Goal: Task Accomplishment & Management: Manage account settings

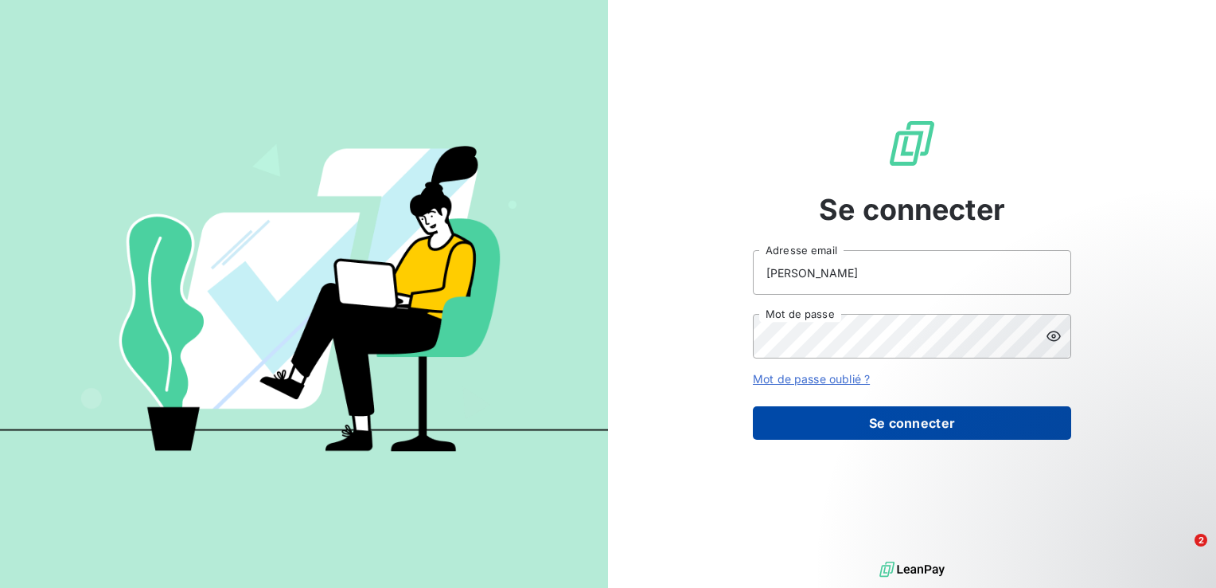
click at [812, 428] on button "Se connecter" at bounding box center [912, 422] width 318 height 33
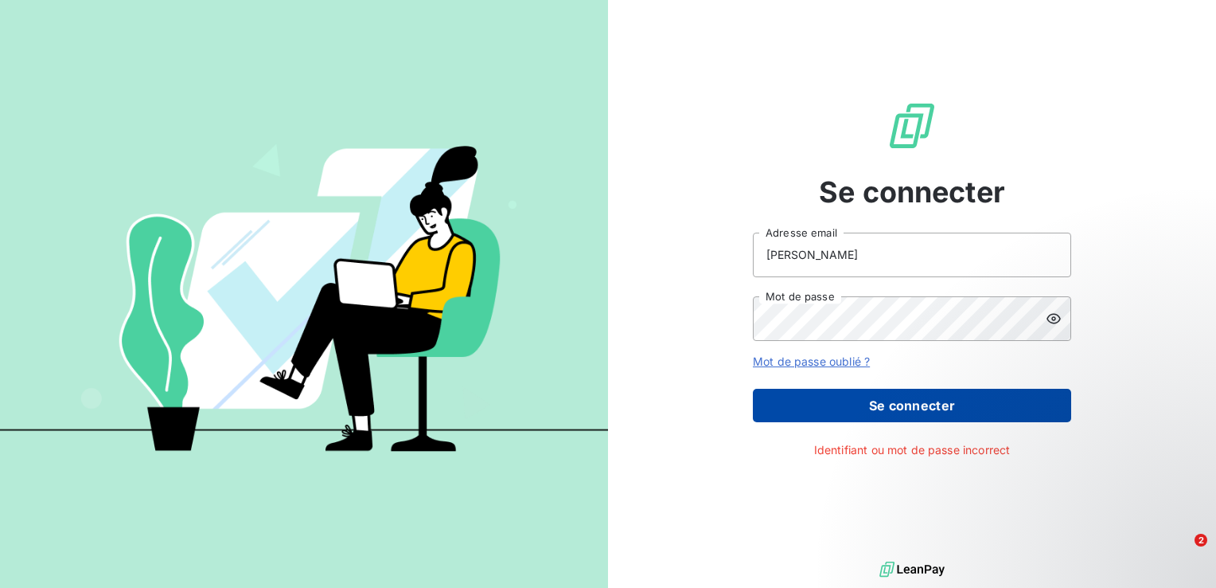
click at [809, 409] on button "Se connecter" at bounding box center [912, 404] width 318 height 33
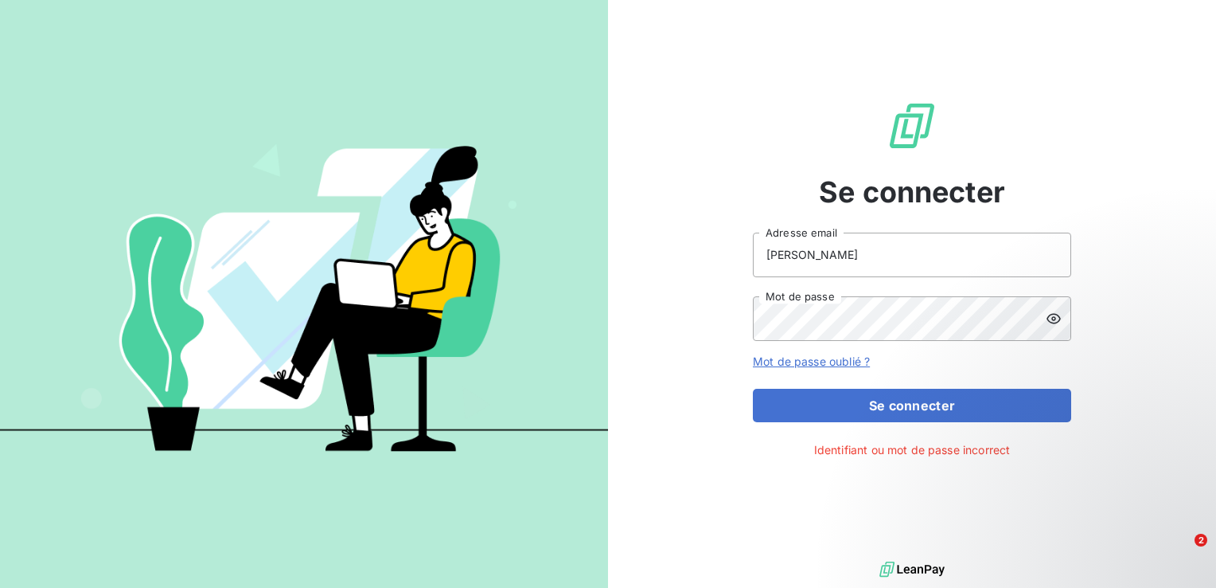
click at [1058, 322] on icon at bounding box center [1054, 318] width 16 height 16
drag, startPoint x: 863, startPoint y: 266, endPoint x: 754, endPoint y: 252, distance: 109.9
click at [754, 252] on input "[PERSON_NAME]" at bounding box center [912, 254] width 318 height 45
click at [753, 388] on button "Se connecter" at bounding box center [912, 404] width 318 height 33
click at [1126, 370] on div "Se connecter manonmariel Adresse email Mot de passe Mot de passe oublié ? Se co…" at bounding box center [912, 278] width 608 height 557
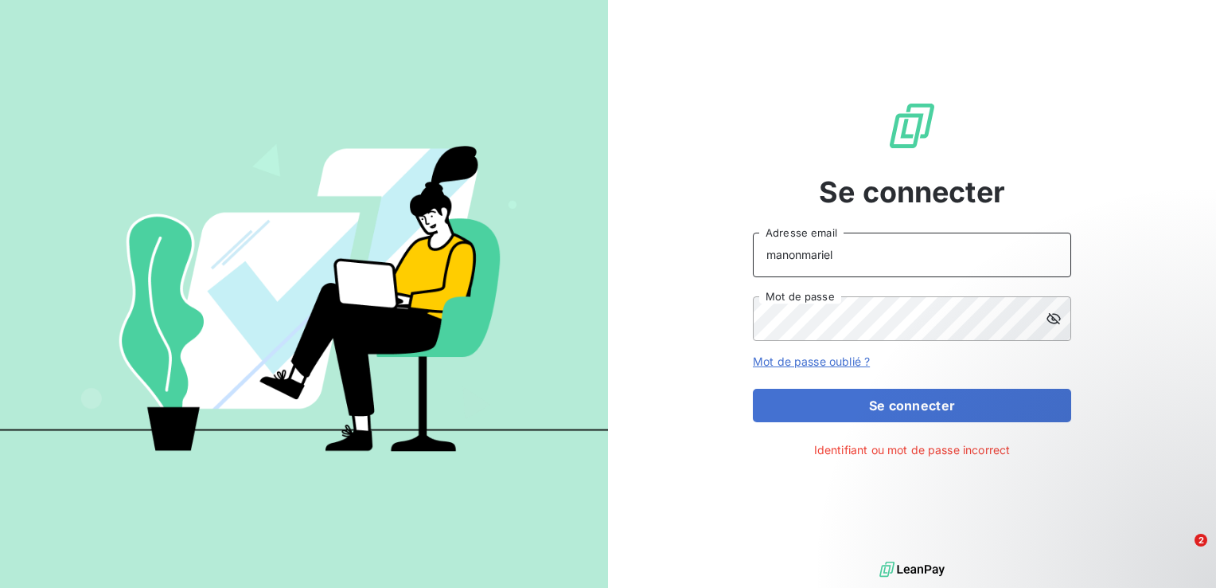
click at [917, 264] on input "manonmariel" at bounding box center [912, 254] width 318 height 45
type input "[EMAIL_ADDRESS][DOMAIN_NAME]"
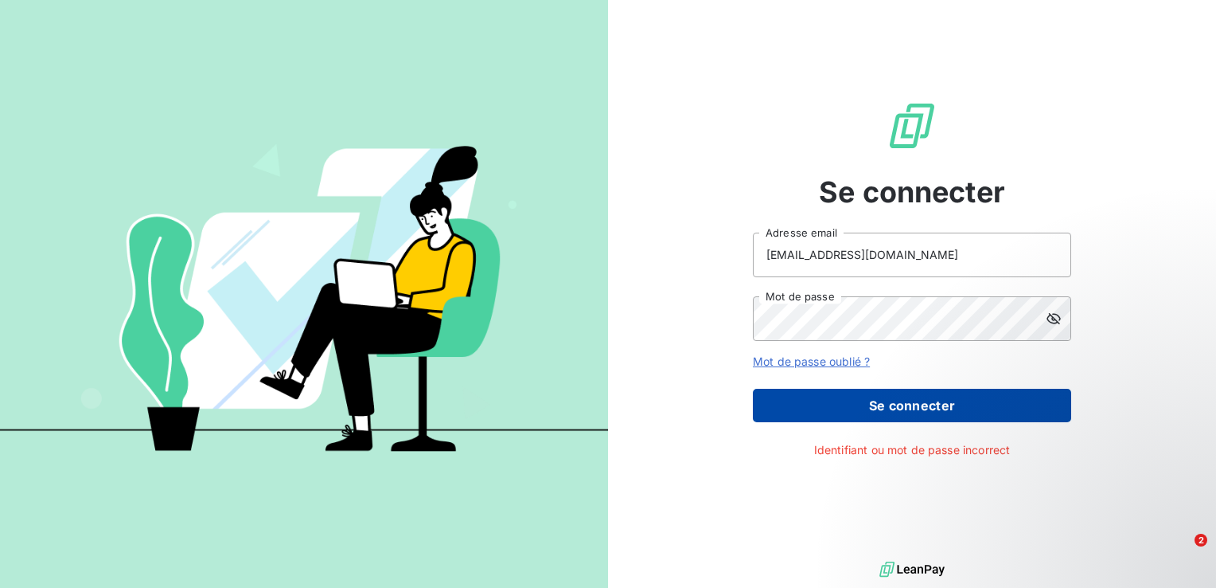
click at [891, 400] on button "Se connecter" at bounding box center [912, 404] width 318 height 33
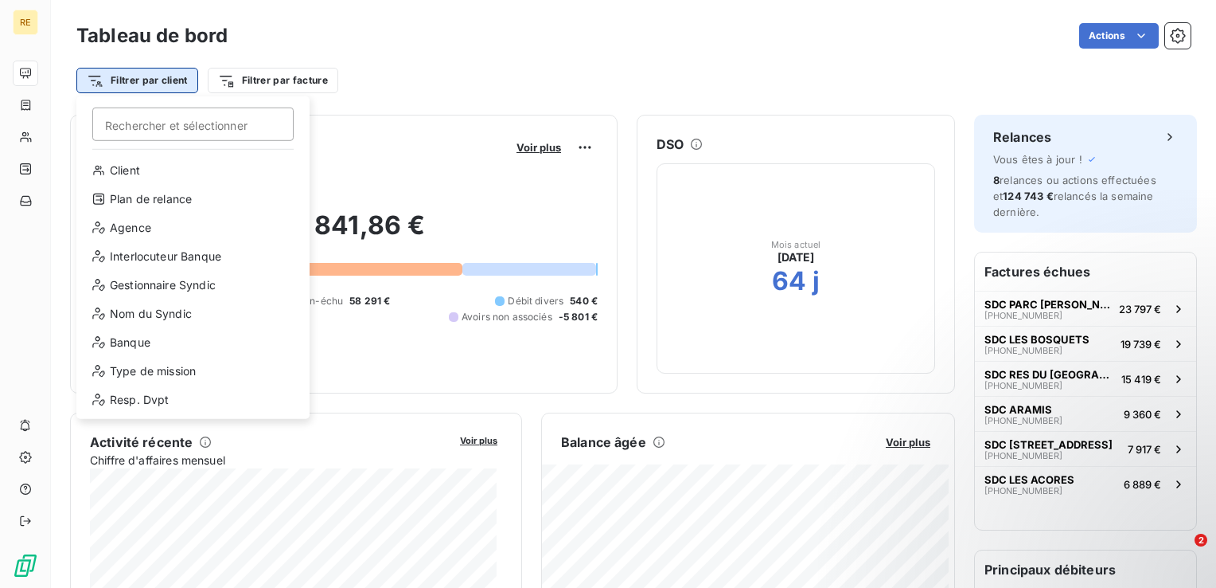
click at [154, 84] on html "RE Tableau de bord Actions Filtrer par client Rechercher et sélectionner Client…" at bounding box center [608, 294] width 1216 height 588
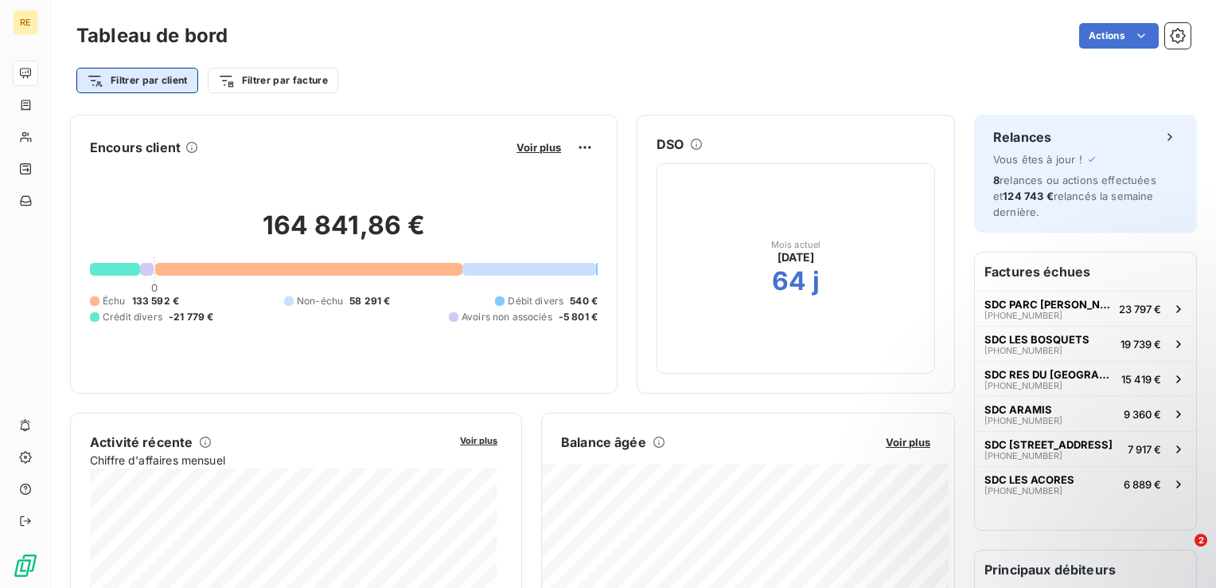
click at [154, 84] on html "RE Tableau de bord Actions Filtrer par client Filtrer par facture Encours clien…" at bounding box center [608, 294] width 1216 height 588
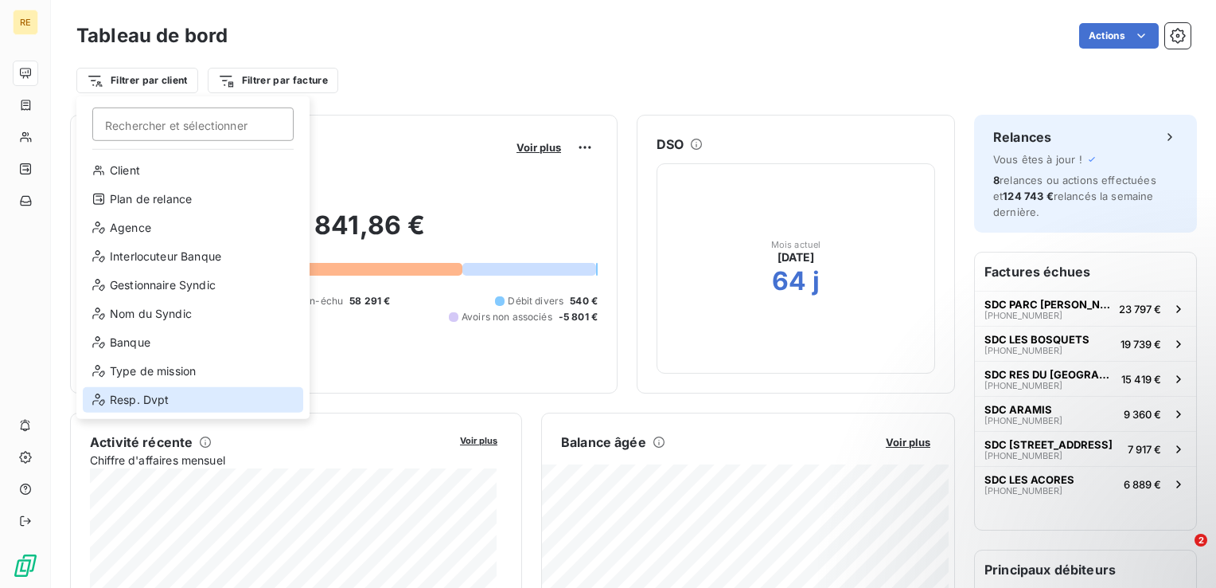
click at [139, 408] on div "Resp. Dvpt" at bounding box center [193, 399] width 221 height 25
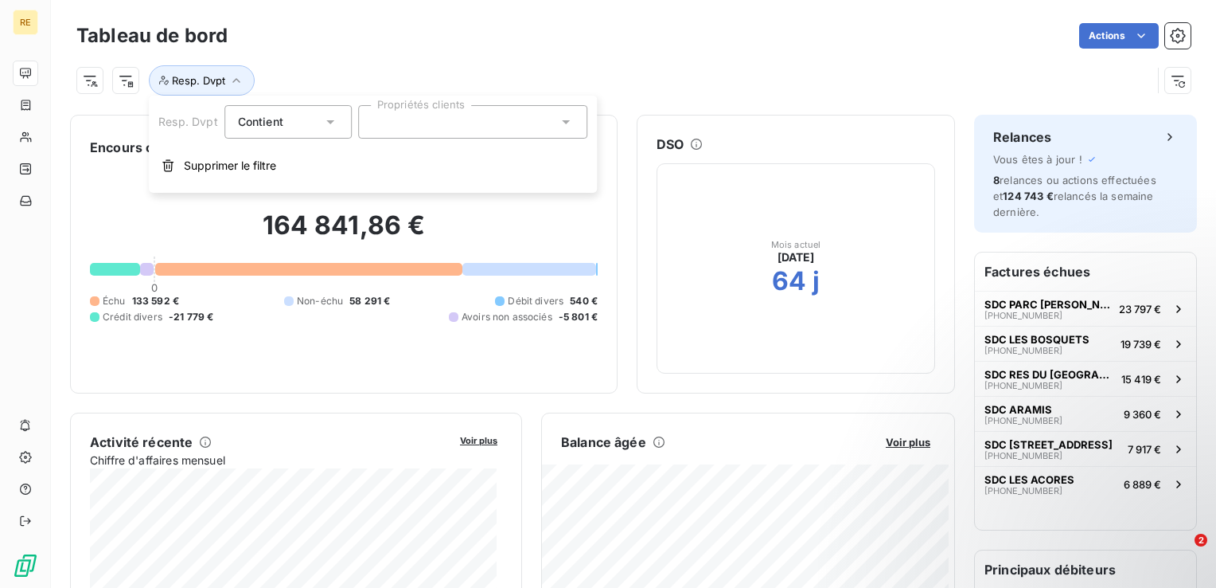
click at [424, 114] on div at bounding box center [472, 121] width 229 height 33
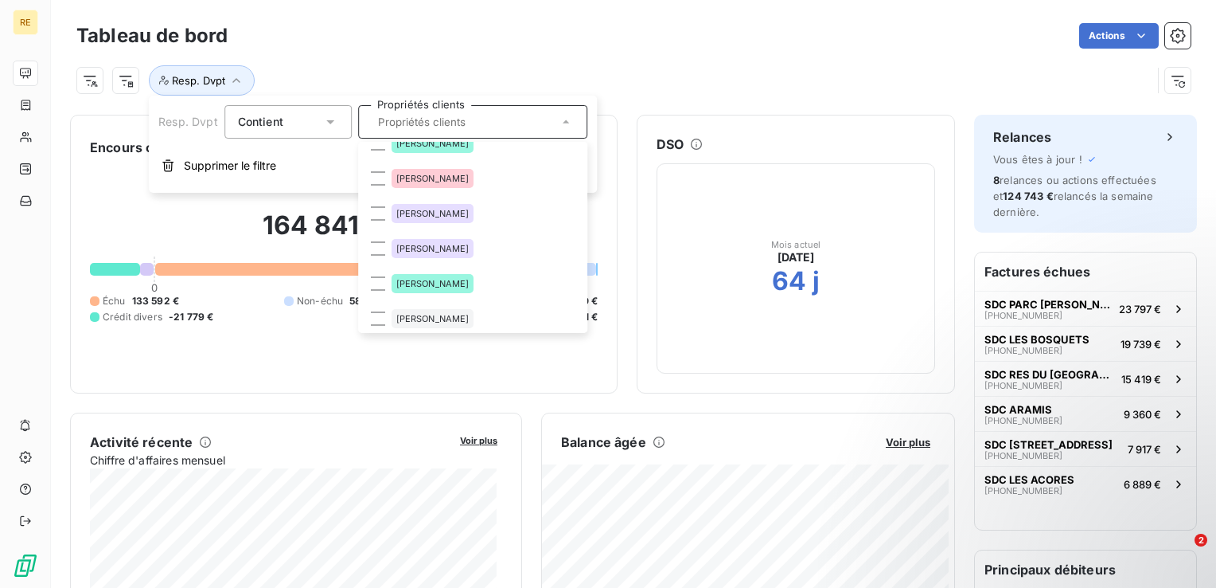
scroll to position [124, 0]
click at [434, 247] on span "[PERSON_NAME]" at bounding box center [432, 247] width 73 height 10
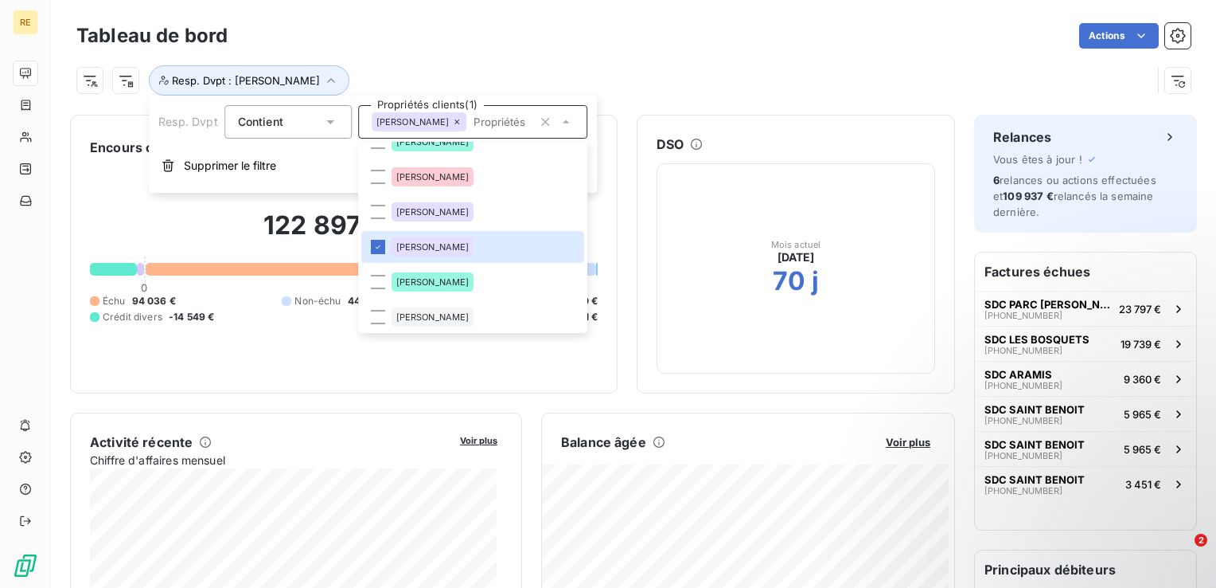
click at [576, 0] on div "Tableau de bord Actions Resp. Dvpt : [PERSON_NAME]" at bounding box center [633, 52] width 1165 height 105
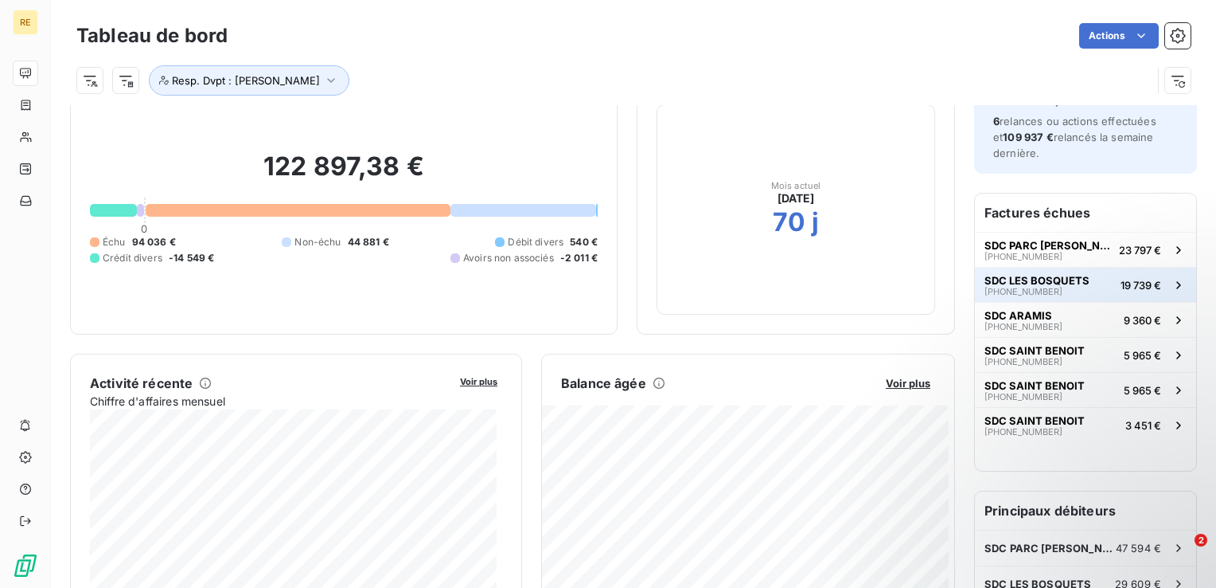
scroll to position [0, 0]
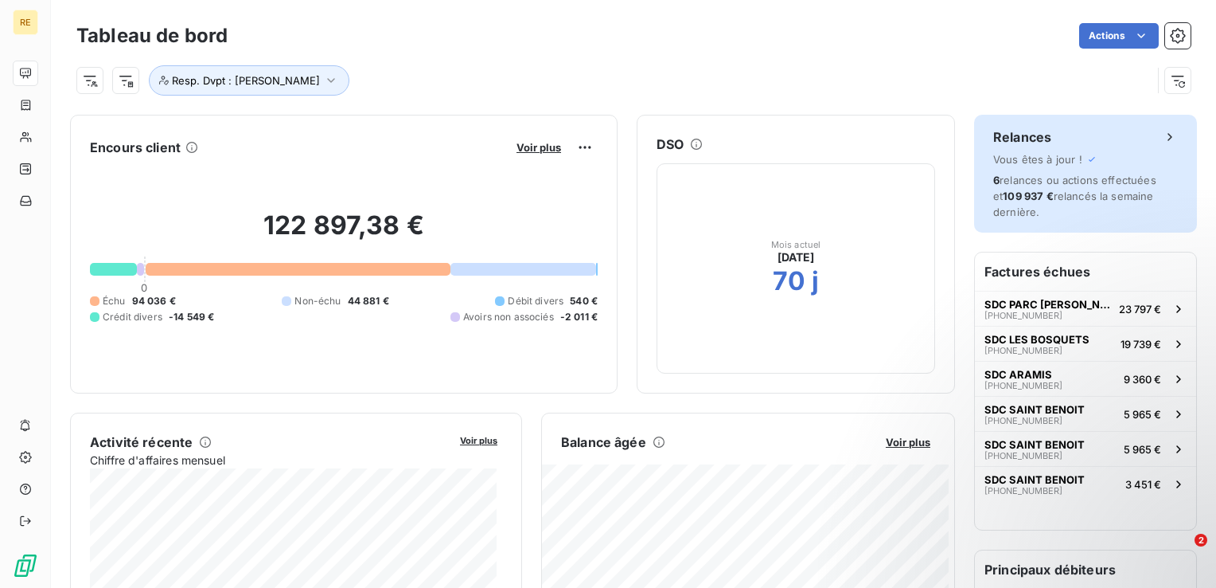
click at [1141, 139] on div "Relances" at bounding box center [1086, 136] width 185 height 19
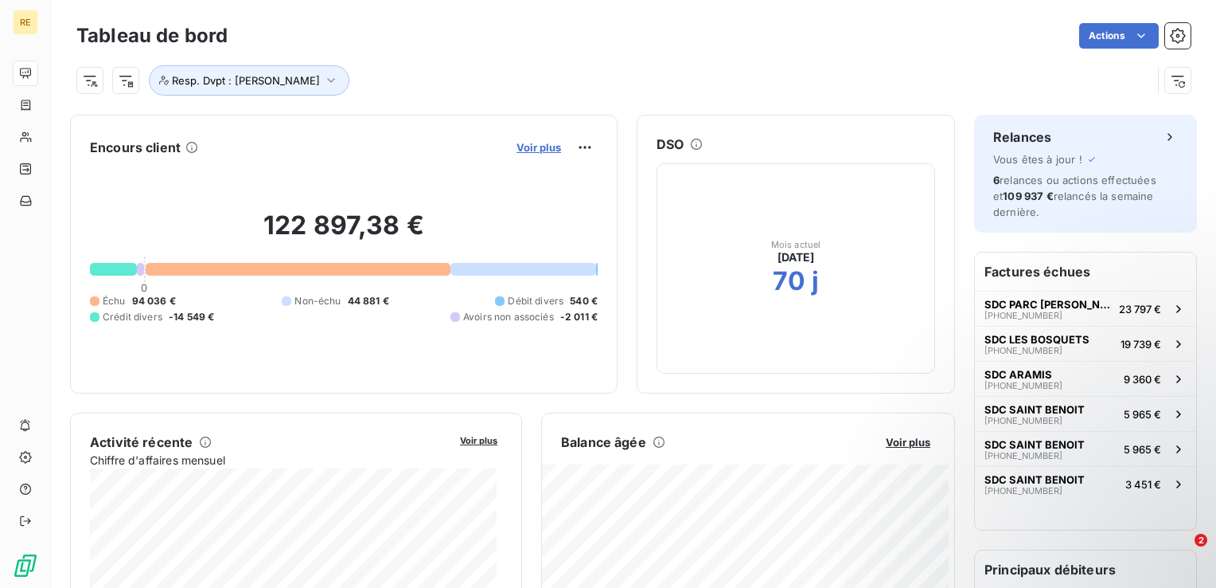
click at [538, 153] on span "Voir plus" at bounding box center [539, 147] width 45 height 13
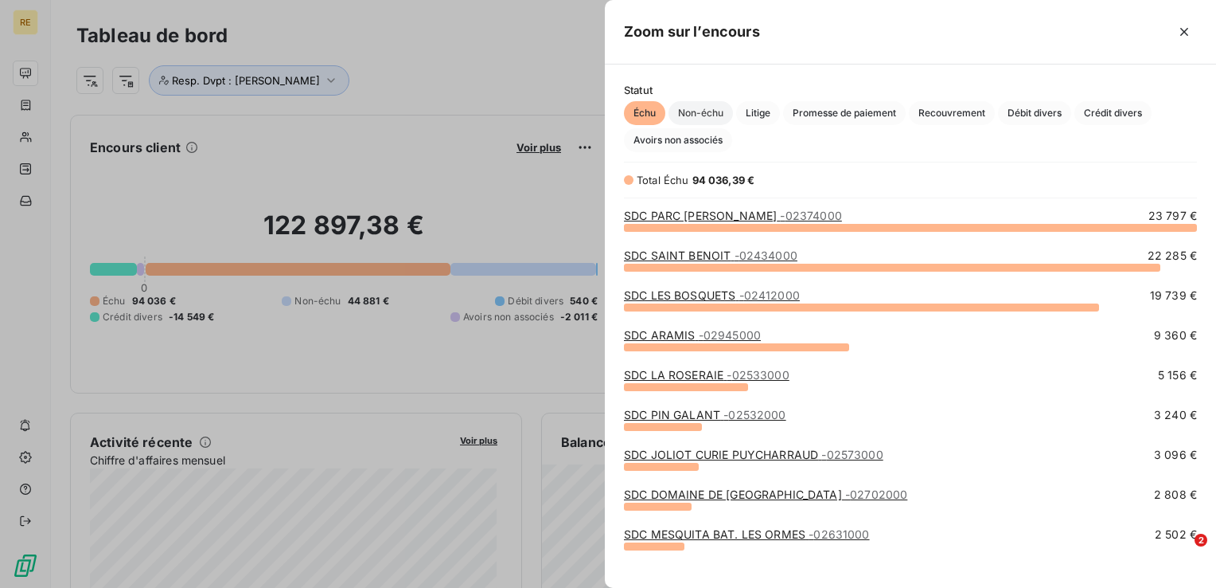
click at [709, 110] on span "Non-échu" at bounding box center [701, 113] width 64 height 24
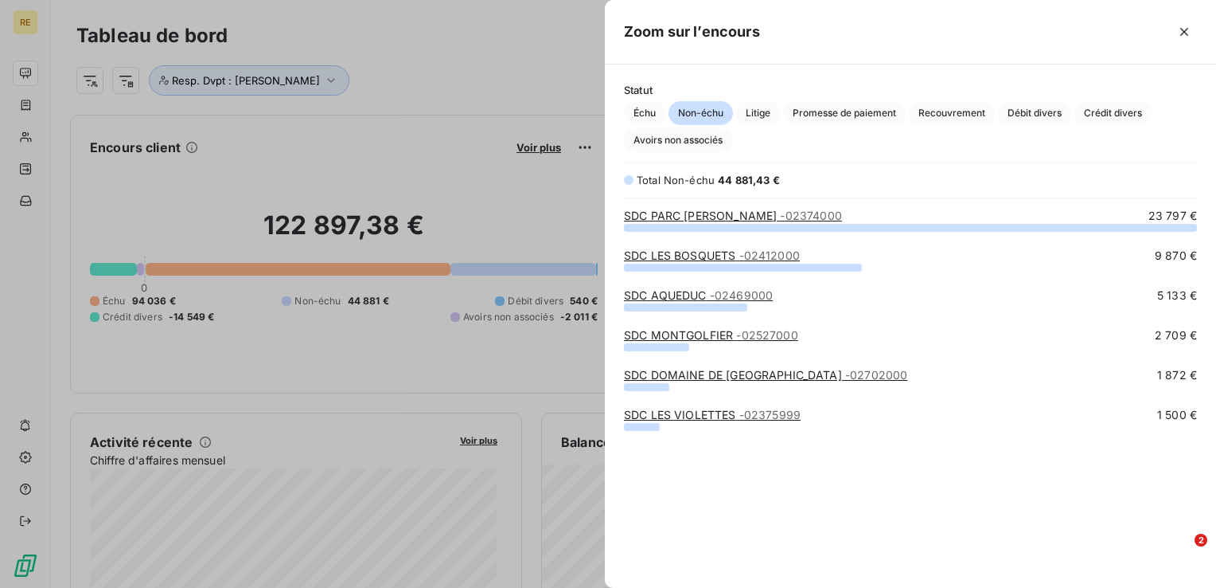
scroll to position [349, 599]
click at [652, 118] on span "Échu" at bounding box center [644, 113] width 41 height 24
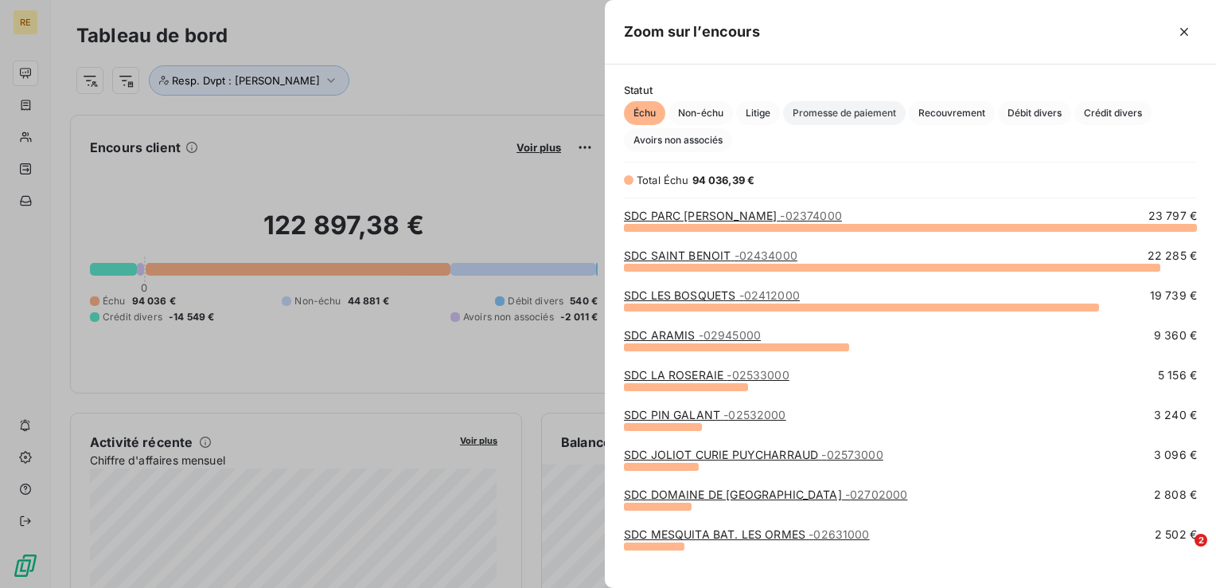
click at [837, 109] on span "Promesse de paiement" at bounding box center [844, 113] width 123 height 24
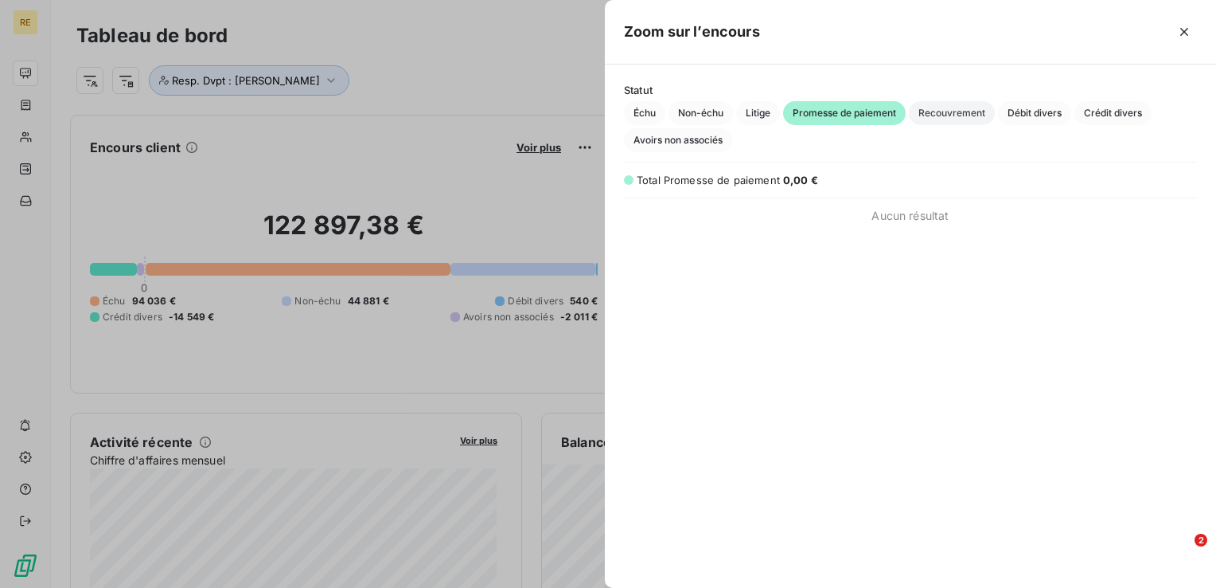
click at [952, 113] on span "Recouvrement" at bounding box center [952, 113] width 86 height 24
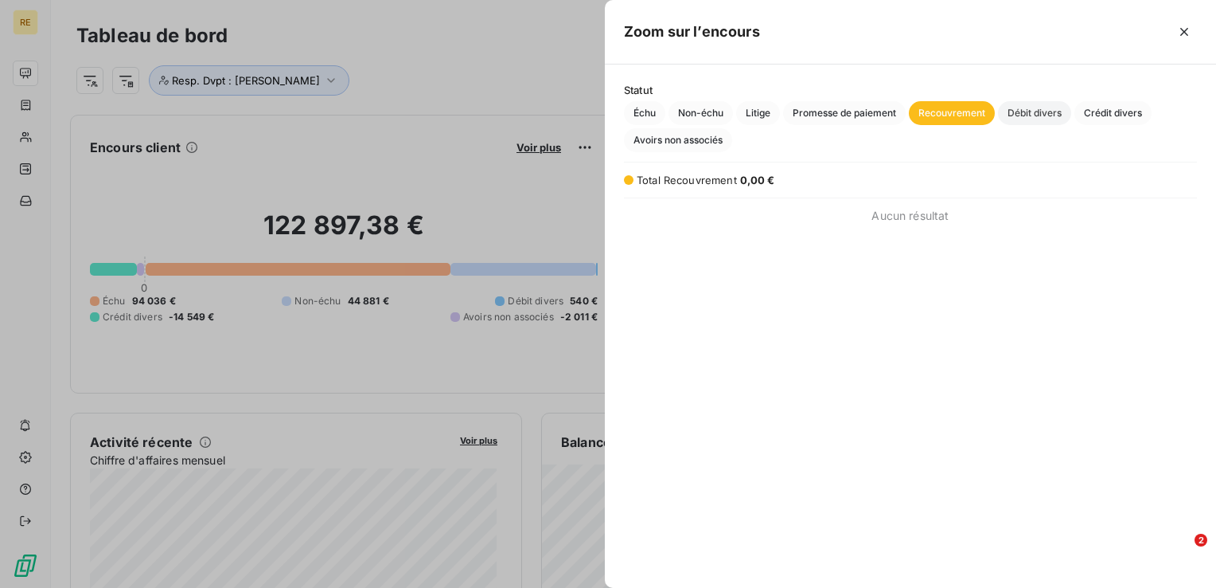
click at [1020, 120] on span "Débit divers" at bounding box center [1034, 113] width 73 height 24
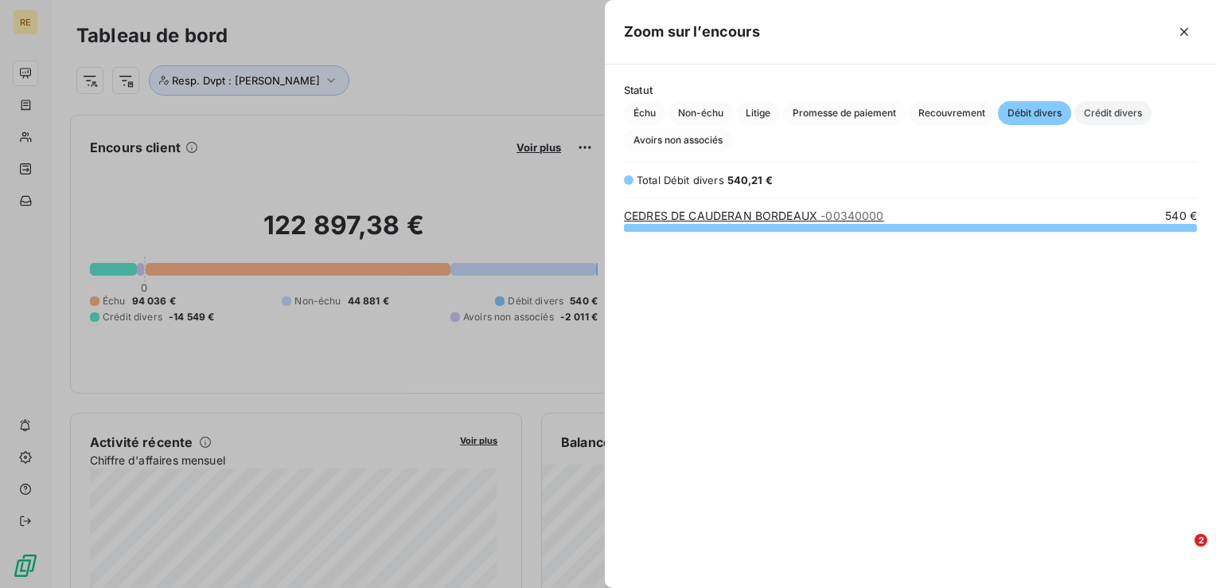
click at [1115, 110] on span "Crédit divers" at bounding box center [1113, 113] width 77 height 24
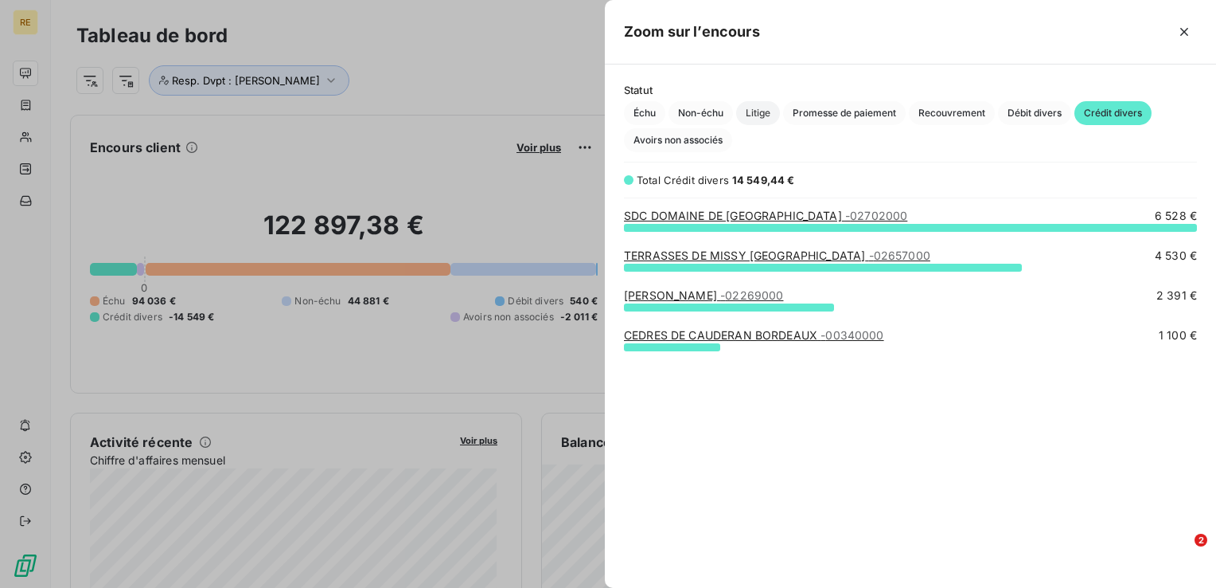
click at [755, 113] on span "Litige" at bounding box center [758, 113] width 44 height 24
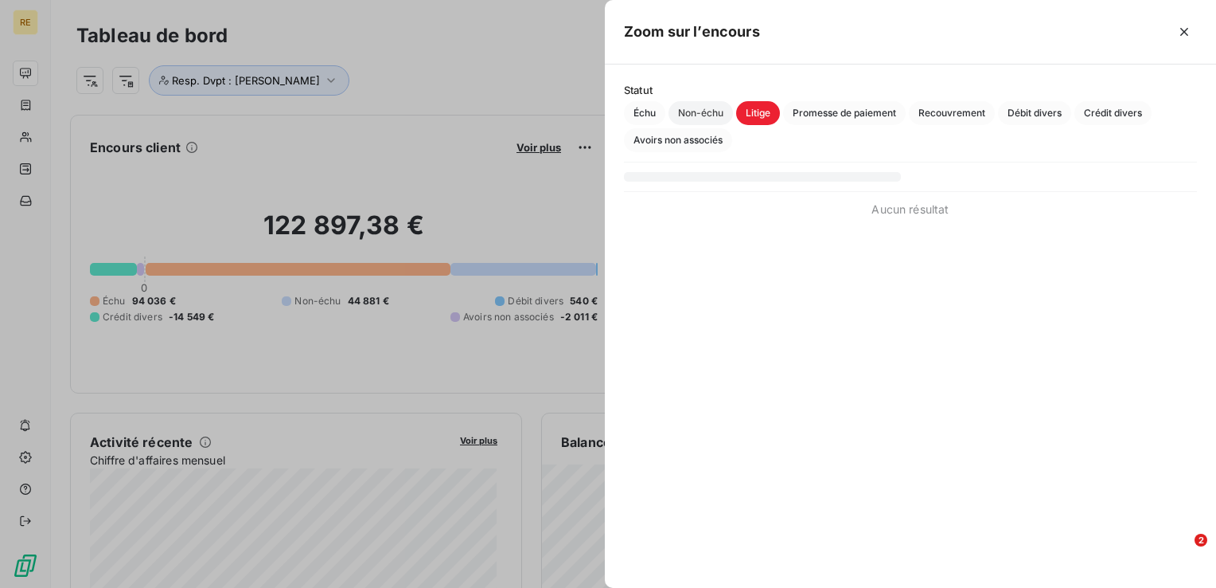
click at [712, 118] on span "Non-échu" at bounding box center [701, 113] width 64 height 24
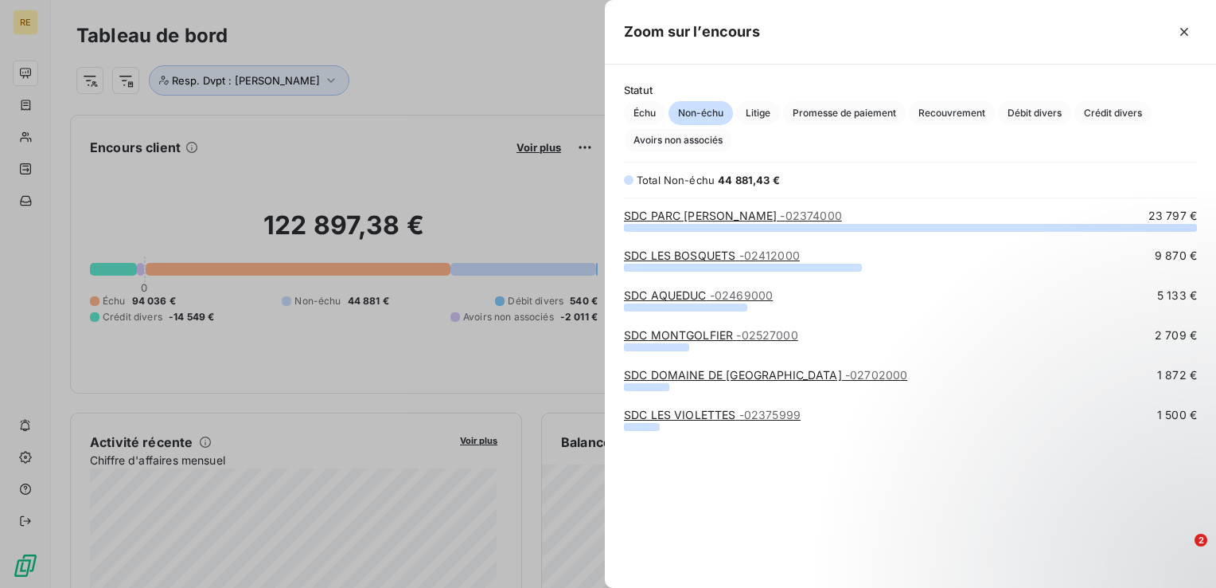
click at [452, 59] on div at bounding box center [608, 294] width 1216 height 588
